Goal: Check status: Check status

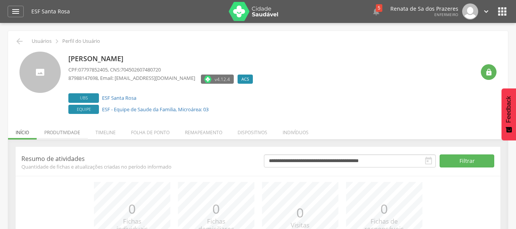
click at [58, 128] on li "Produtividade" at bounding box center [62, 131] width 51 height 18
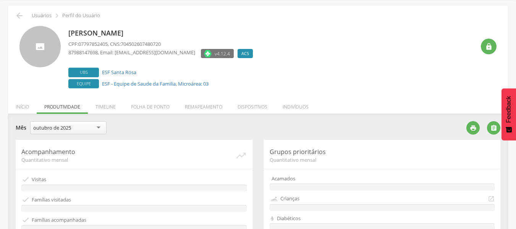
scroll to position [38, 0]
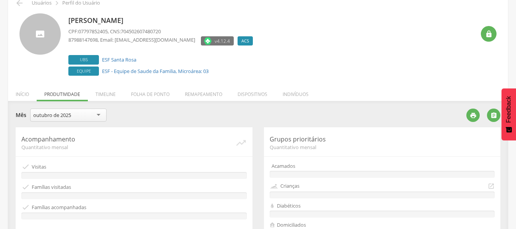
click at [96, 118] on div "outubro de 2025" at bounding box center [68, 115] width 76 height 13
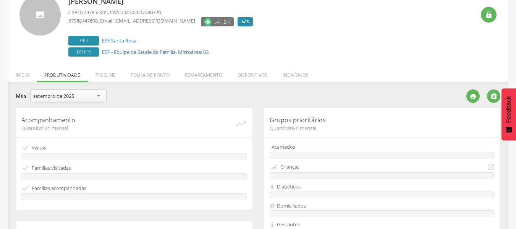
scroll to position [0, 0]
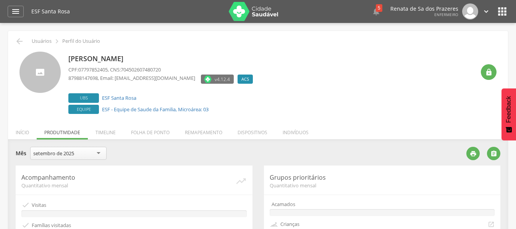
click at [252, 157] on div "**********" at bounding box center [238, 154] width 445 height 15
click at [194, 183] on span "Quantitativo mensal" at bounding box center [128, 185] width 214 height 7
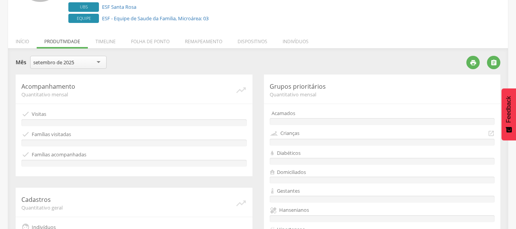
scroll to position [115, 0]
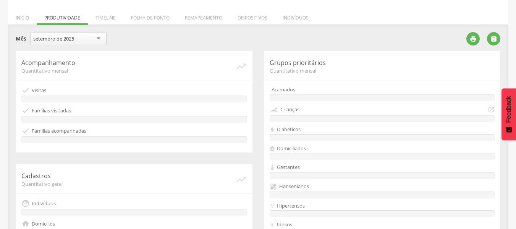
click at [86, 40] on div "setembro de 2025" at bounding box center [68, 38] width 76 height 13
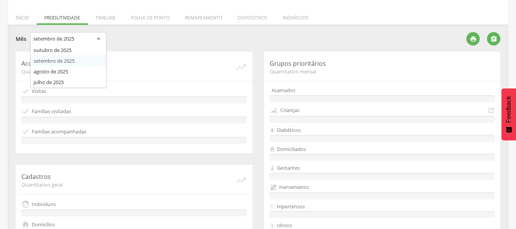
click at [74, 60] on section "**********" at bounding box center [258, 197] width 485 height 331
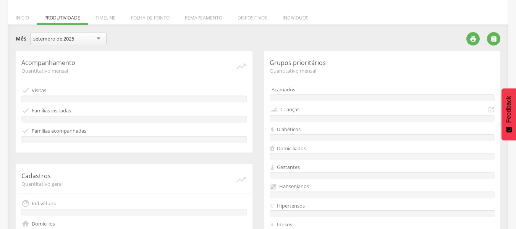
click at [133, 105] on div "Acompanhamento Quantitativo mensal   Visitas  Famílias visitadas  Famílias …" at bounding box center [134, 102] width 237 height 102
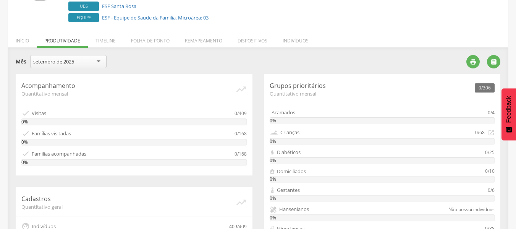
scroll to position [76, 0]
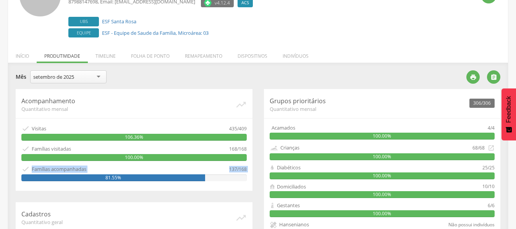
drag, startPoint x: 31, startPoint y: 168, endPoint x: 104, endPoint y: 175, distance: 73.3
click at [104, 175] on div " Famílias acompanhadas 137/168 81.55%" at bounding box center [133, 173] width 225 height 16
click at [166, 169] on div " Famílias acompanhadas" at bounding box center [125, 169] width 208 height 8
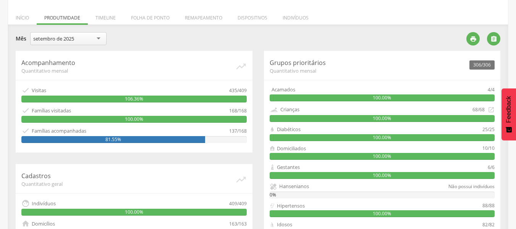
scroll to position [0, 0]
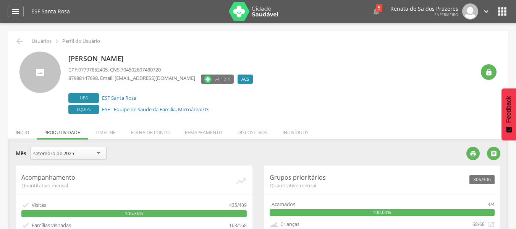
click at [15, 128] on li "Início" at bounding box center [22, 131] width 29 height 18
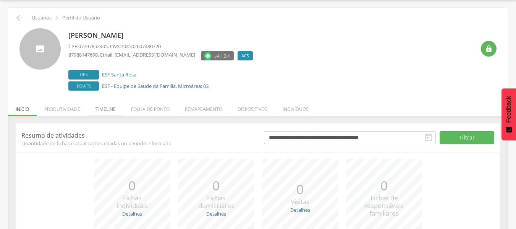
scroll to position [20, 0]
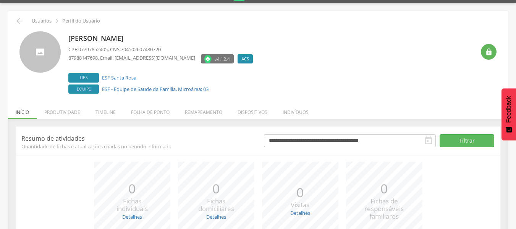
drag, startPoint x: 65, startPoint y: 113, endPoint x: 70, endPoint y: 112, distance: 4.6
click at [68, 112] on li "Produtividade" at bounding box center [62, 110] width 51 height 18
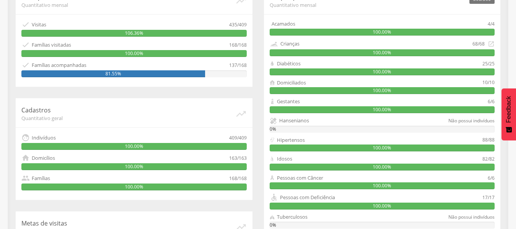
scroll to position [173, 0]
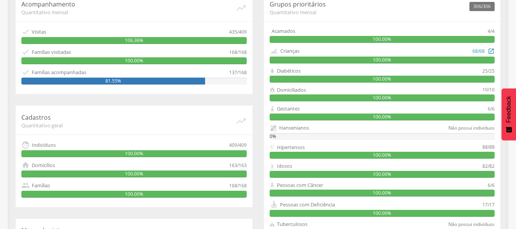
click at [420, 59] on div "100.00%" at bounding box center [382, 60] width 225 height 7
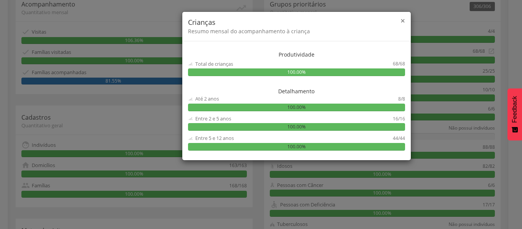
click at [400, 18] on span "×" at bounding box center [402, 20] width 5 height 11
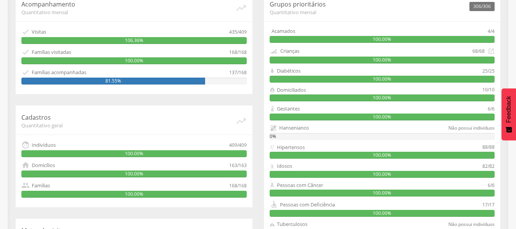
click at [335, 110] on div "Gestantes" at bounding box center [379, 108] width 219 height 7
click at [341, 114] on div "100.00%" at bounding box center [382, 116] width 225 height 7
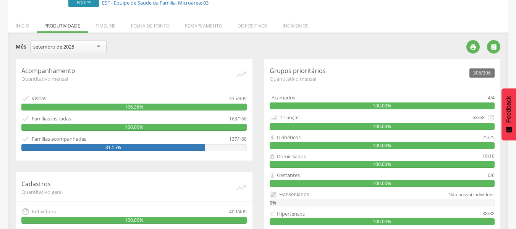
scroll to position [0, 0]
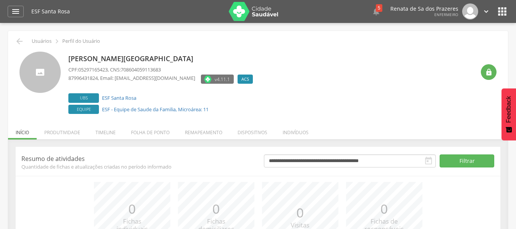
click at [65, 132] on li "Produtividade" at bounding box center [62, 131] width 51 height 18
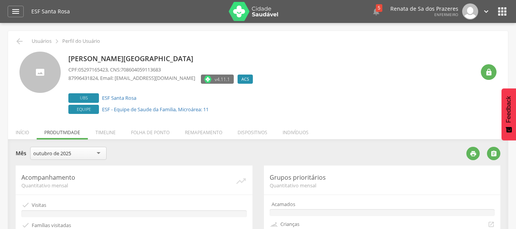
click at [56, 157] on div "outubro de 2025" at bounding box center [68, 153] width 76 height 13
click at [113, 190] on div "Acompanhamento Quantitativo mensal   Visitas  Famílias visitadas  Famílias …" at bounding box center [134, 216] width 237 height 102
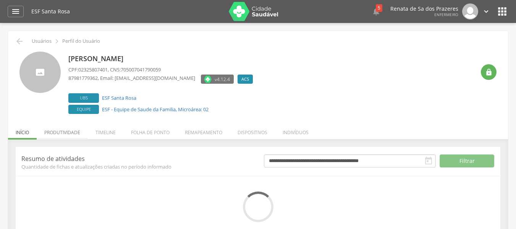
click at [68, 135] on li "Produtividade" at bounding box center [62, 131] width 51 height 18
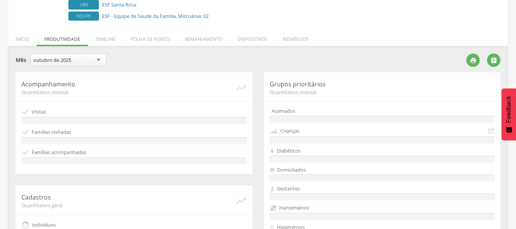
scroll to position [115, 0]
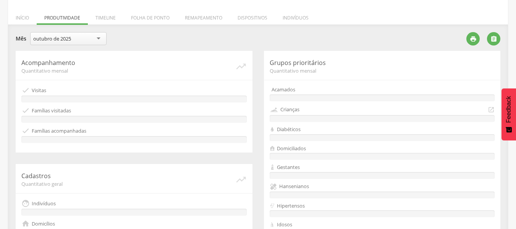
click at [73, 43] on div "outubro de 2025" at bounding box center [68, 38] width 76 height 13
click at [347, 71] on span "Quantitativo mensal" at bounding box center [382, 70] width 225 height 7
drag, startPoint x: 178, startPoint y: 83, endPoint x: 153, endPoint y: 168, distance: 89.0
click at [178, 86] on div "Acompanhamento Quantitativo mensal   Visitas  Famílias visitadas  Famílias …" at bounding box center [134, 102] width 237 height 102
click at [142, 190] on div "Cadastros Quantitativo geral   Indivíduos  Domicílios  Famílias" at bounding box center [134, 215] width 237 height 102
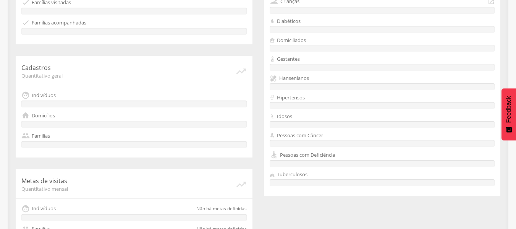
scroll to position [229, 0]
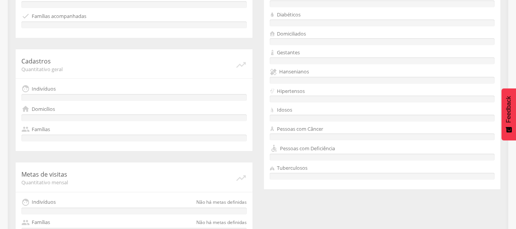
click at [204, 102] on div "Cadastros Quantitativo geral   Indivíduos  Domicílios  Famílias" at bounding box center [134, 100] width 237 height 102
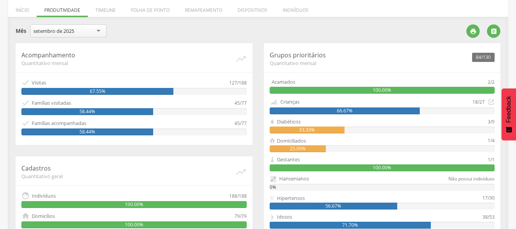
scroll to position [104, 0]
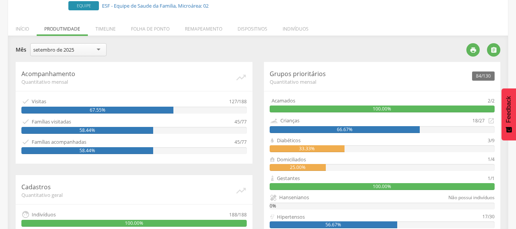
click at [74, 49] on div "setembro de 2025" at bounding box center [53, 49] width 41 height 7
click at [210, 86] on div "Acompanhamento Quantitativo mensal   Visitas 127/188 67.55%  Famílias visita…" at bounding box center [134, 113] width 237 height 102
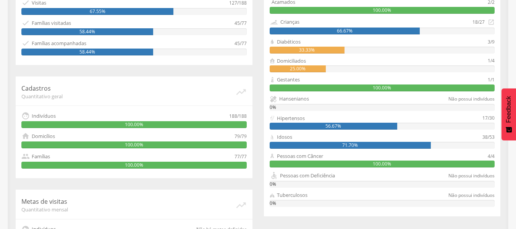
scroll to position [256, 0]
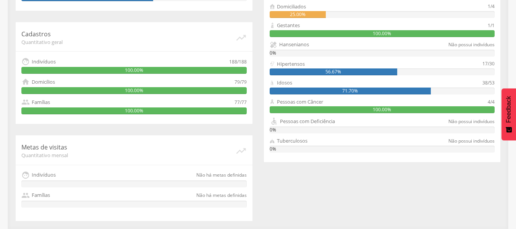
click at [183, 179] on div " Indivíduos Não há metas definidas" at bounding box center [133, 179] width 225 height 16
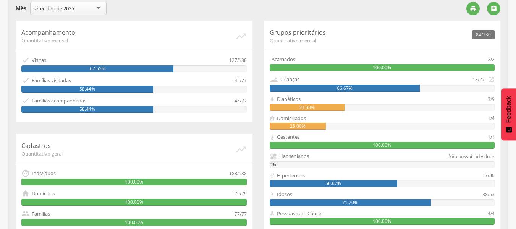
scroll to position [142, 0]
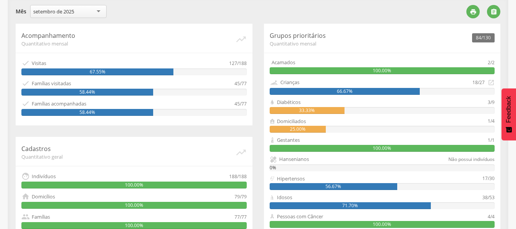
click at [57, 78] on div "Acompanhamento Quantitativo mensal   Visitas 127/188 67.55%  Famílias visita…" at bounding box center [134, 75] width 237 height 102
click at [58, 79] on div "Acompanhamento Quantitativo mensal   Visitas 127/188 67.55%  Famílias visita…" at bounding box center [134, 75] width 237 height 102
drag, startPoint x: 228, startPoint y: 60, endPoint x: 226, endPoint y: 68, distance: 8.7
click at [227, 62] on div " Visitas" at bounding box center [125, 63] width 208 height 8
click at [228, 70] on div "67.55%" at bounding box center [133, 71] width 225 height 7
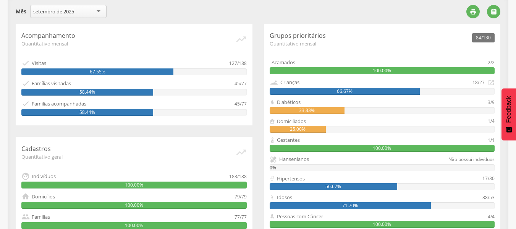
drag, startPoint x: 241, startPoint y: 84, endPoint x: 229, endPoint y: 87, distance: 12.6
click at [239, 84] on div "45/77" at bounding box center [241, 83] width 12 height 8
click at [133, 123] on div "Acompanhamento Quantitativo mensal   Visitas 127/188 67.55%  Famílias visita…" at bounding box center [134, 75] width 237 height 102
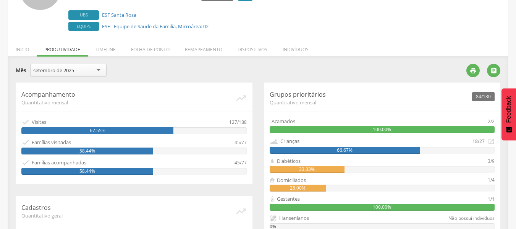
scroll to position [0, 0]
